Goal: Information Seeking & Learning: Learn about a topic

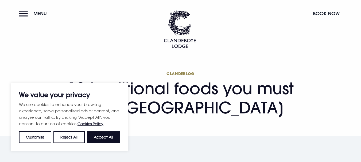
drag, startPoint x: 92, startPoint y: 141, endPoint x: 156, endPoint y: 84, distance: 86.0
click at [92, 141] on button "Accept All" at bounding box center [103, 137] width 33 height 12
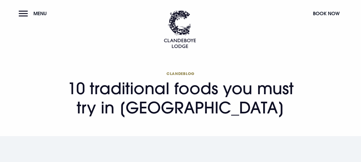
checkbox input "true"
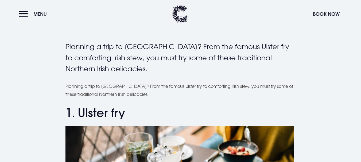
scroll to position [187, 0]
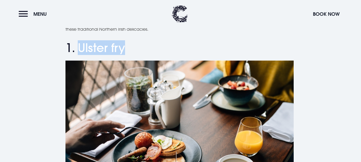
drag, startPoint x: 81, startPoint y: 47, endPoint x: 124, endPoint y: 50, distance: 42.8
click at [124, 50] on h2 "1. Ulster fry" at bounding box center [180, 48] width 230 height 14
copy h2 "Ulster fry"
click at [196, 82] on img at bounding box center [179, 137] width 228 height 152
click at [217, 50] on h2 "1. Ulster fry" at bounding box center [180, 48] width 230 height 14
